Goal: Communication & Community: Share content

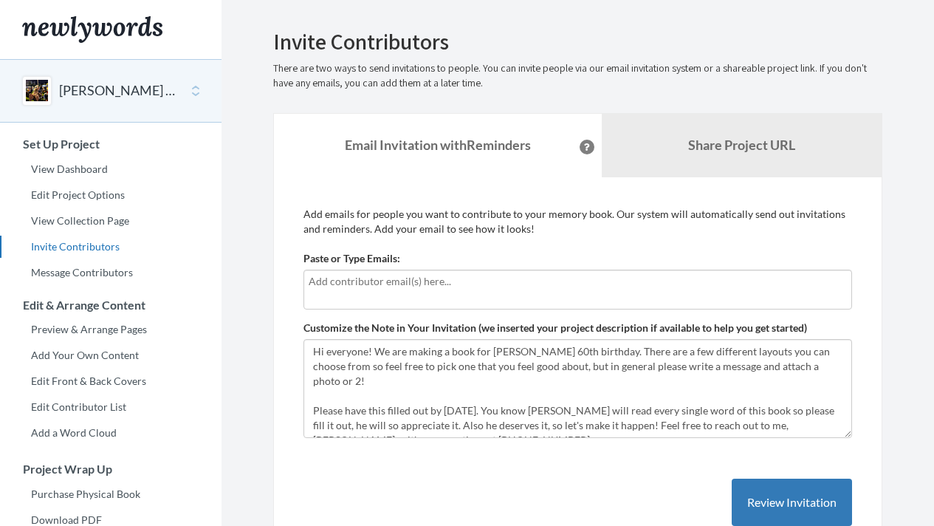
click at [377, 280] on input "text" at bounding box center [578, 281] width 538 height 16
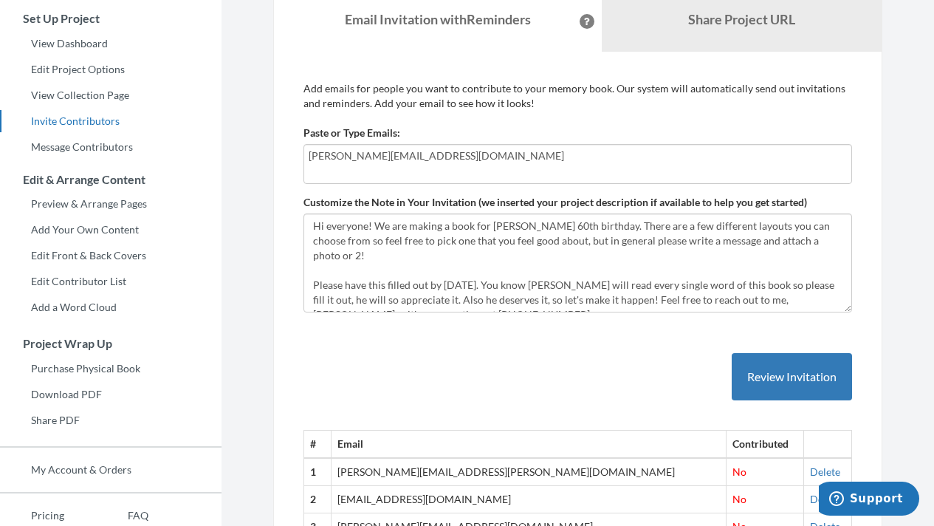
scroll to position [140, 0]
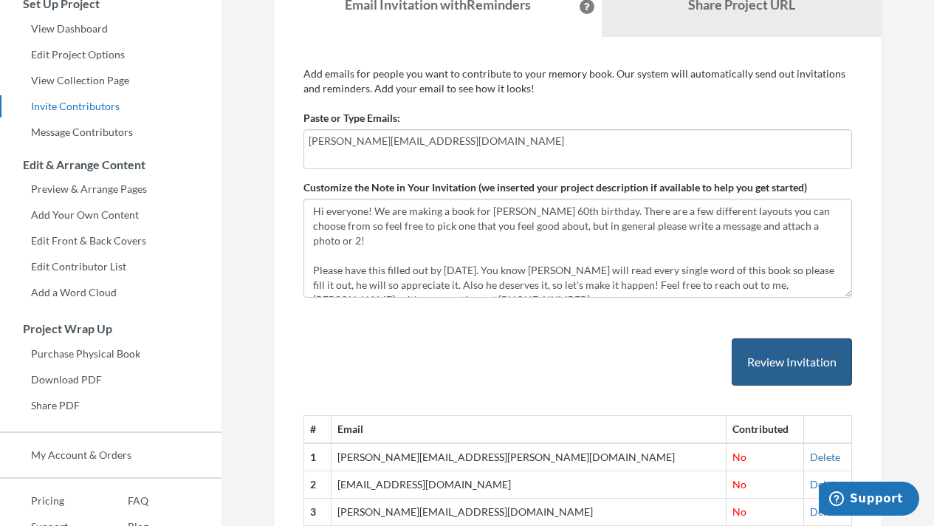
type input "[PERSON_NAME][EMAIL_ADDRESS][DOMAIN_NAME]"
click at [787, 364] on button "Review Invitation" at bounding box center [792, 362] width 120 height 48
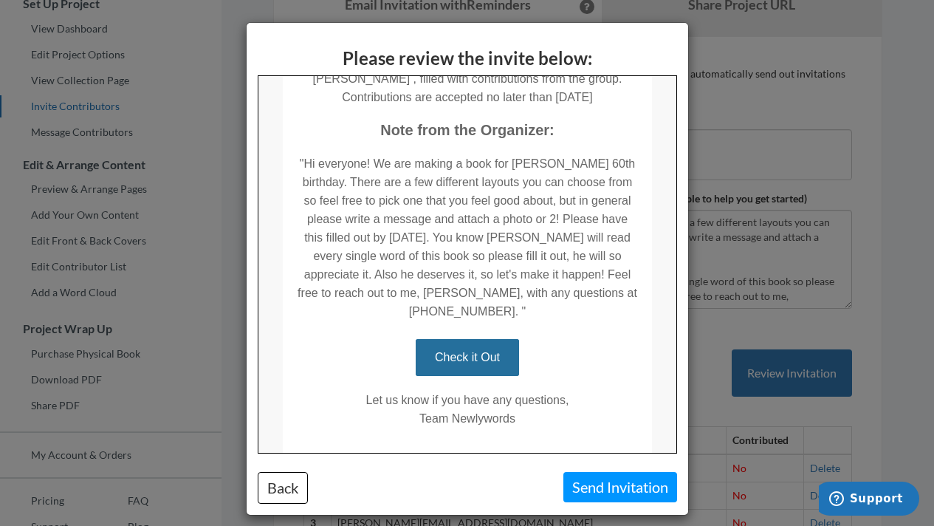
scroll to position [311, 0]
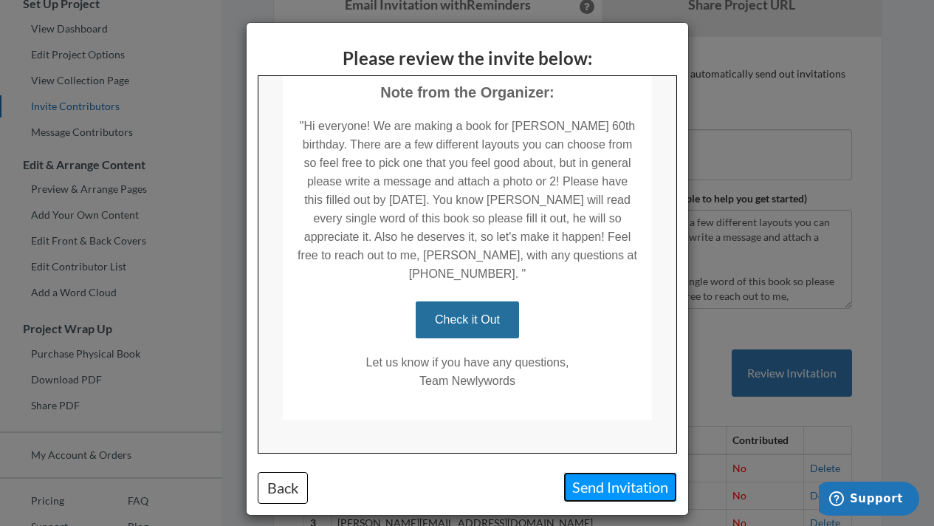
click at [600, 490] on button "Send Invitation" at bounding box center [620, 487] width 114 height 30
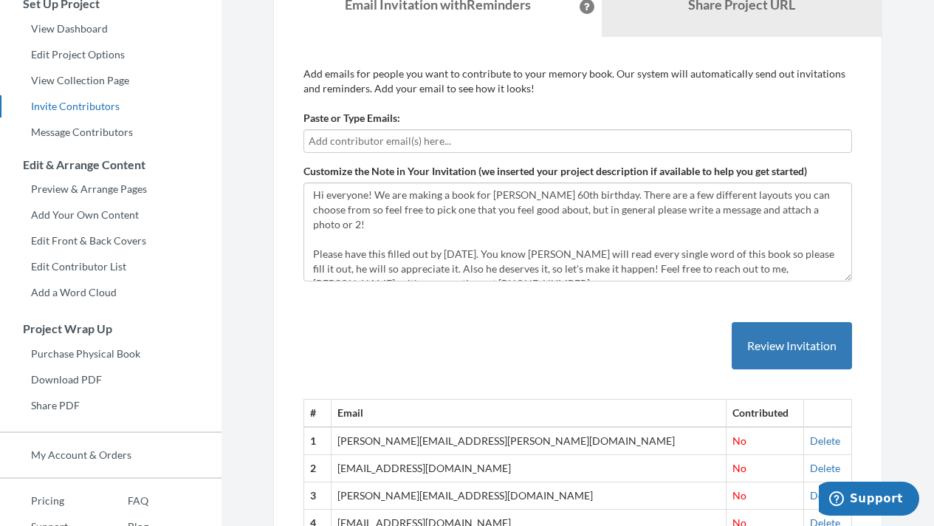
scroll to position [0, 0]
click at [786, 343] on button "Review Invitation" at bounding box center [792, 346] width 120 height 48
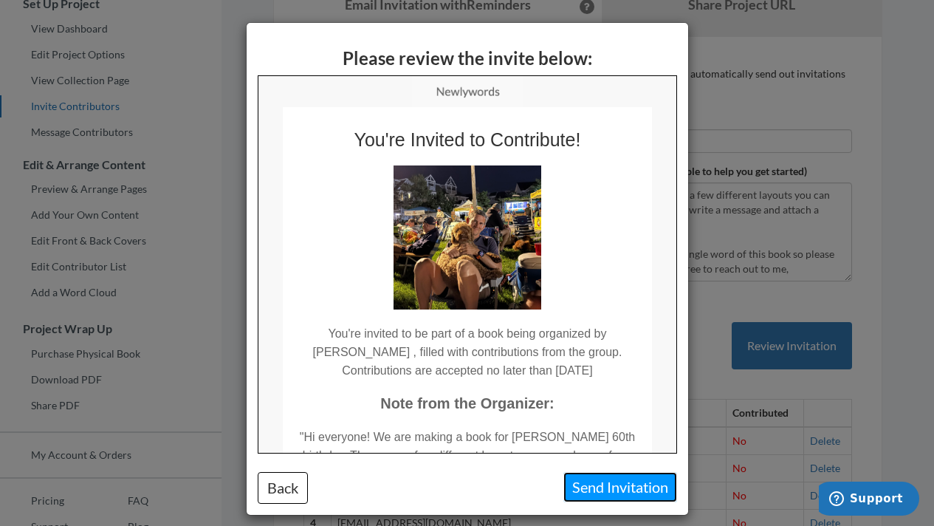
click at [610, 490] on button "Send Invitation" at bounding box center [620, 487] width 114 height 30
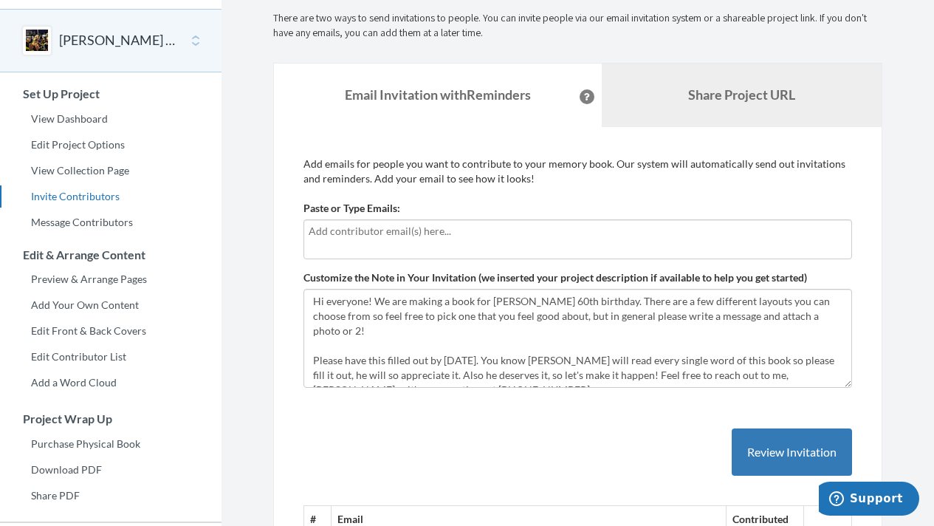
scroll to position [31, 0]
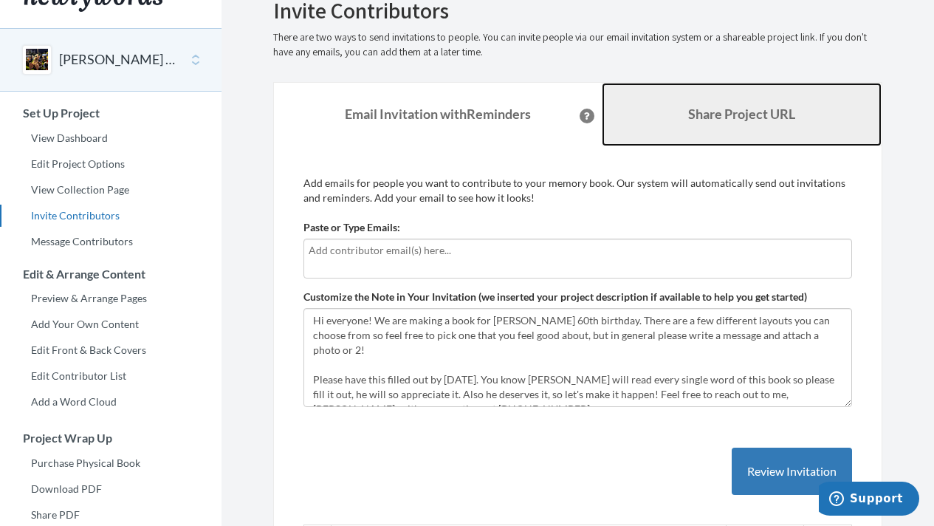
click at [715, 120] on b "Share Project URL" at bounding box center [741, 114] width 107 height 16
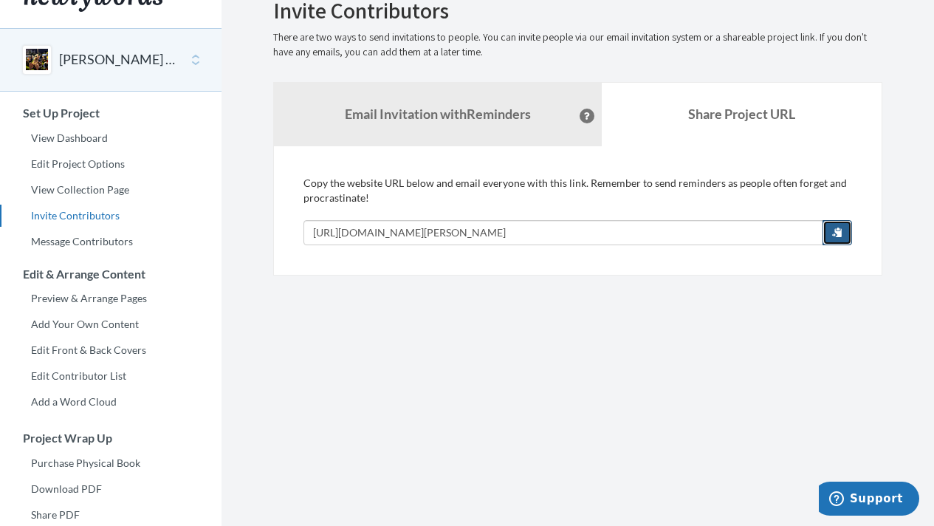
click at [837, 232] on span "button" at bounding box center [837, 232] width 10 height 10
